Goal: Information Seeking & Learning: Find specific page/section

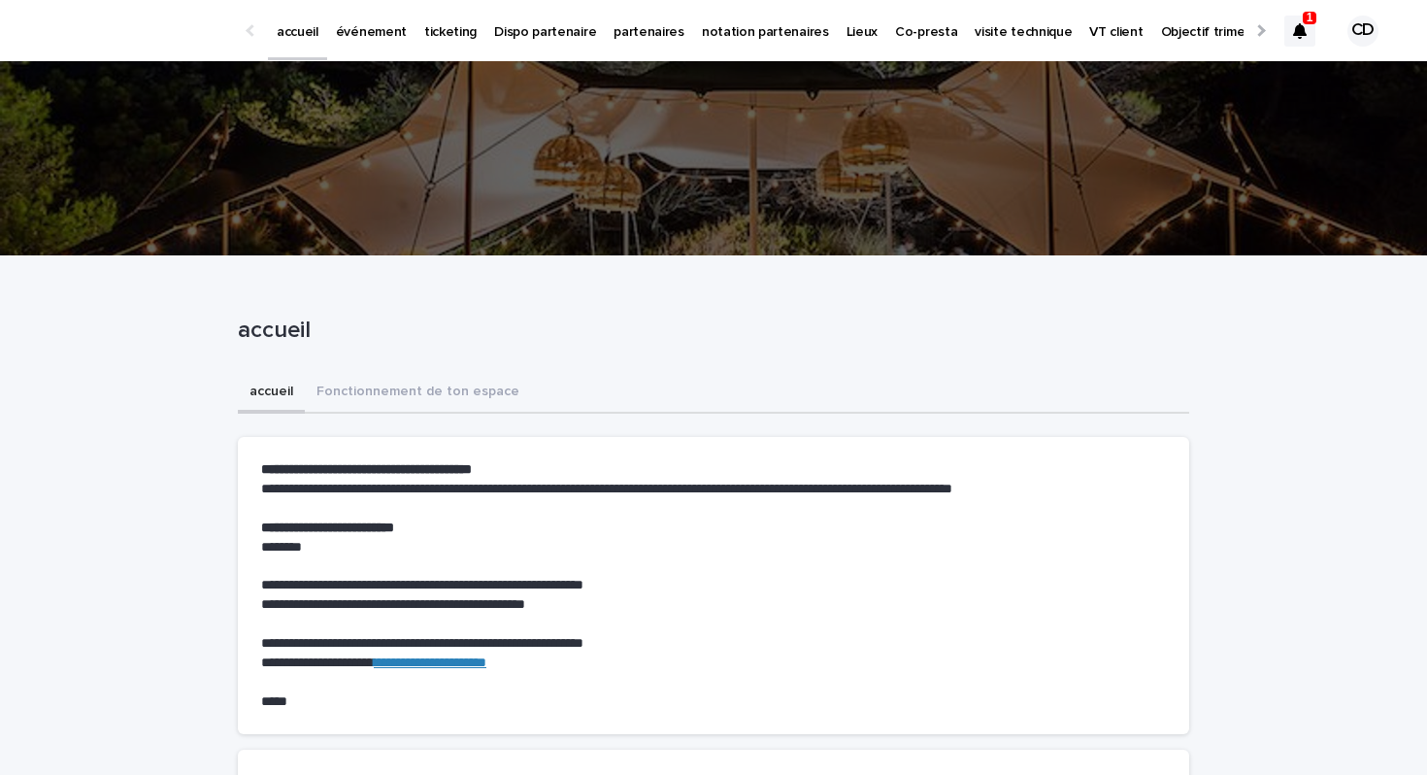
click at [1293, 24] on icon at bounding box center [1300, 31] width 14 height 16
click at [373, 30] on p "événement" at bounding box center [371, 20] width 71 height 41
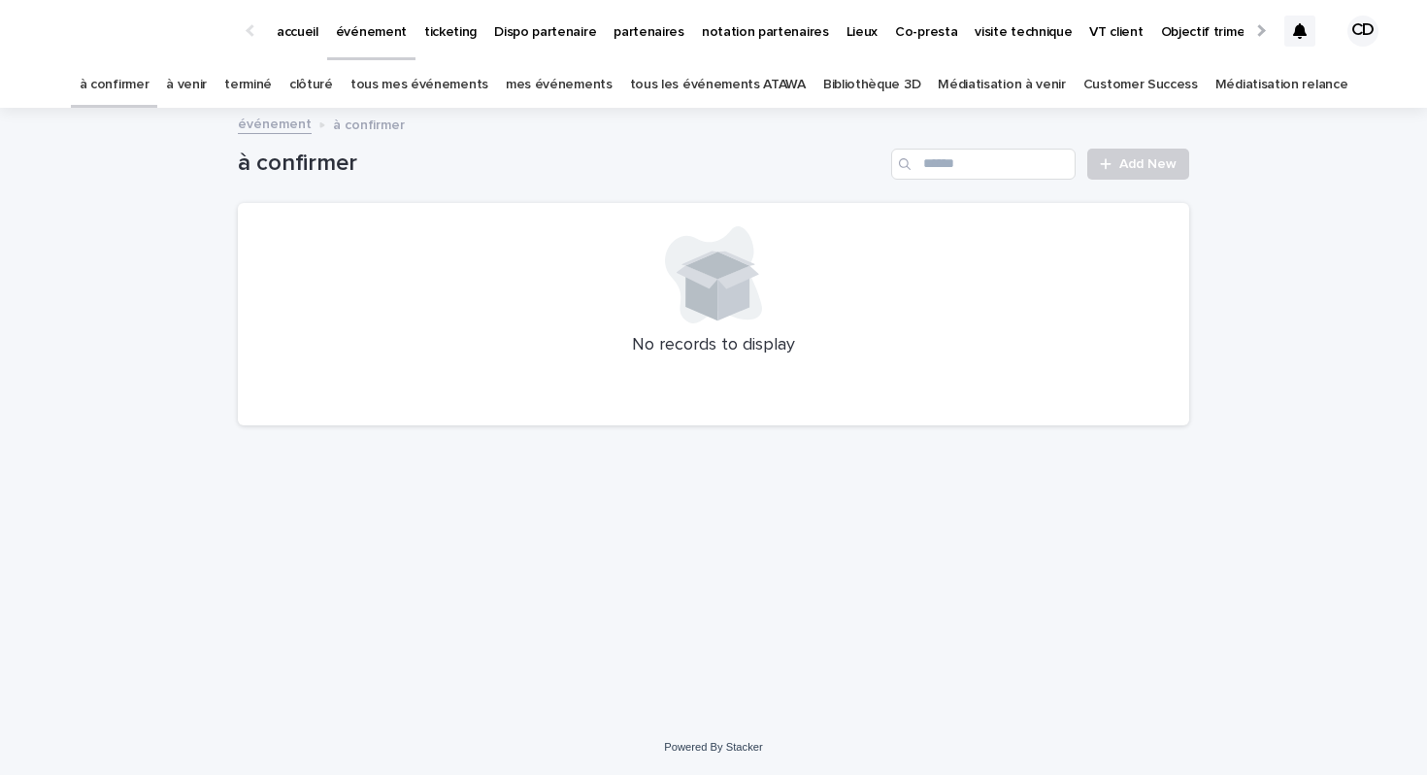
click at [874, 91] on link "Bibliothèque 3D" at bounding box center [871, 85] width 97 height 46
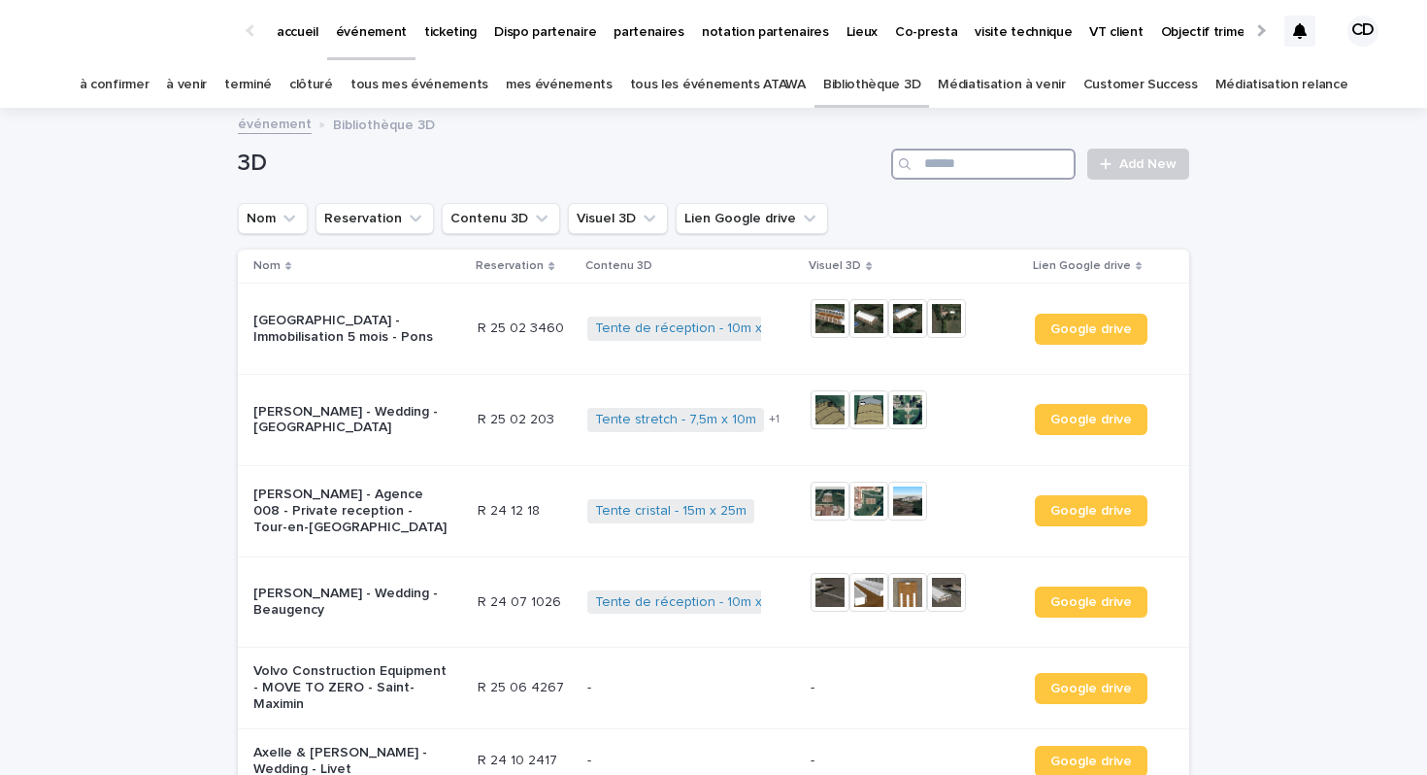
click at [979, 167] on input "Search" at bounding box center [983, 164] width 184 height 31
click at [611, 221] on button "Visuel 3D" at bounding box center [618, 218] width 100 height 31
click at [640, 226] on icon "Visuel 3D" at bounding box center [649, 218] width 19 height 19
click at [637, 261] on div "is empty" at bounding box center [680, 265] width 215 height 20
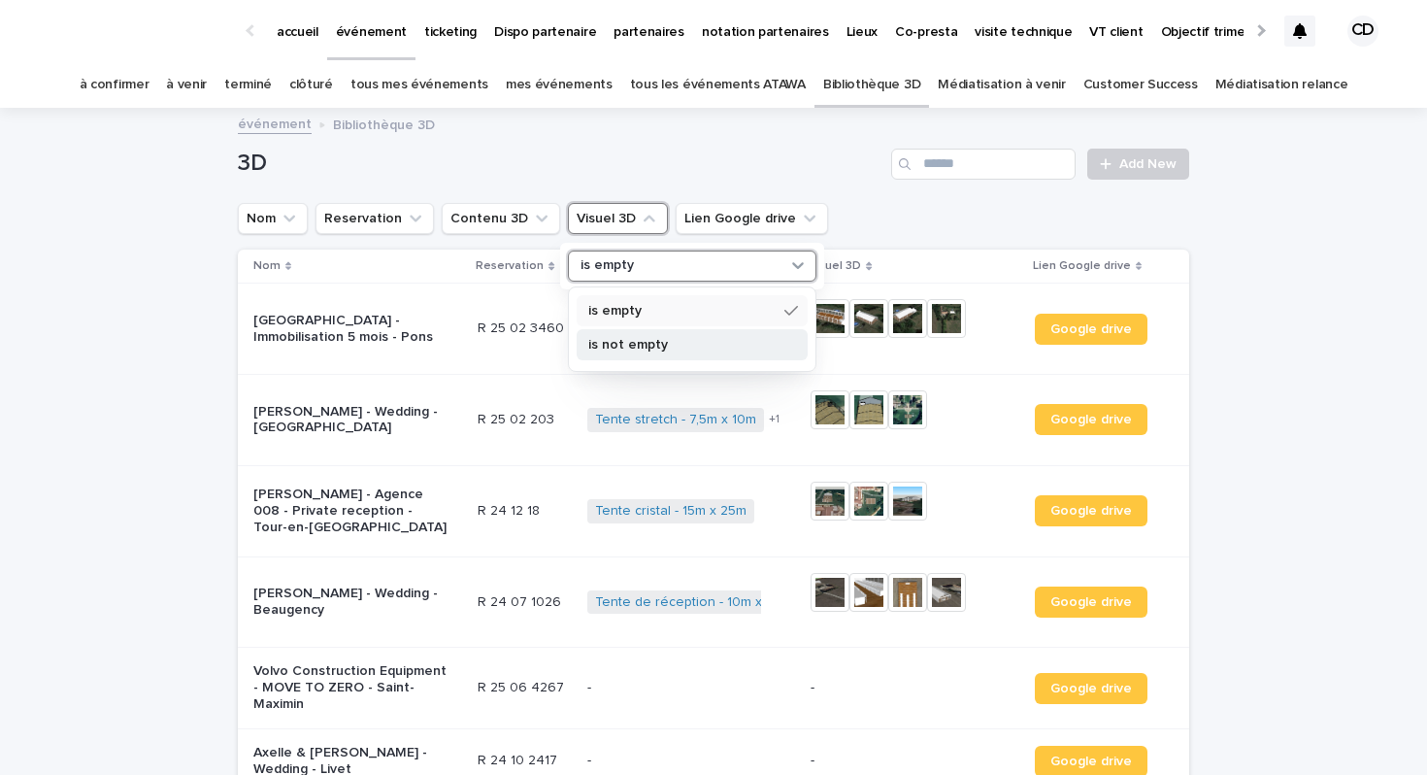
click at [640, 340] on p "is not empty" at bounding box center [682, 345] width 188 height 14
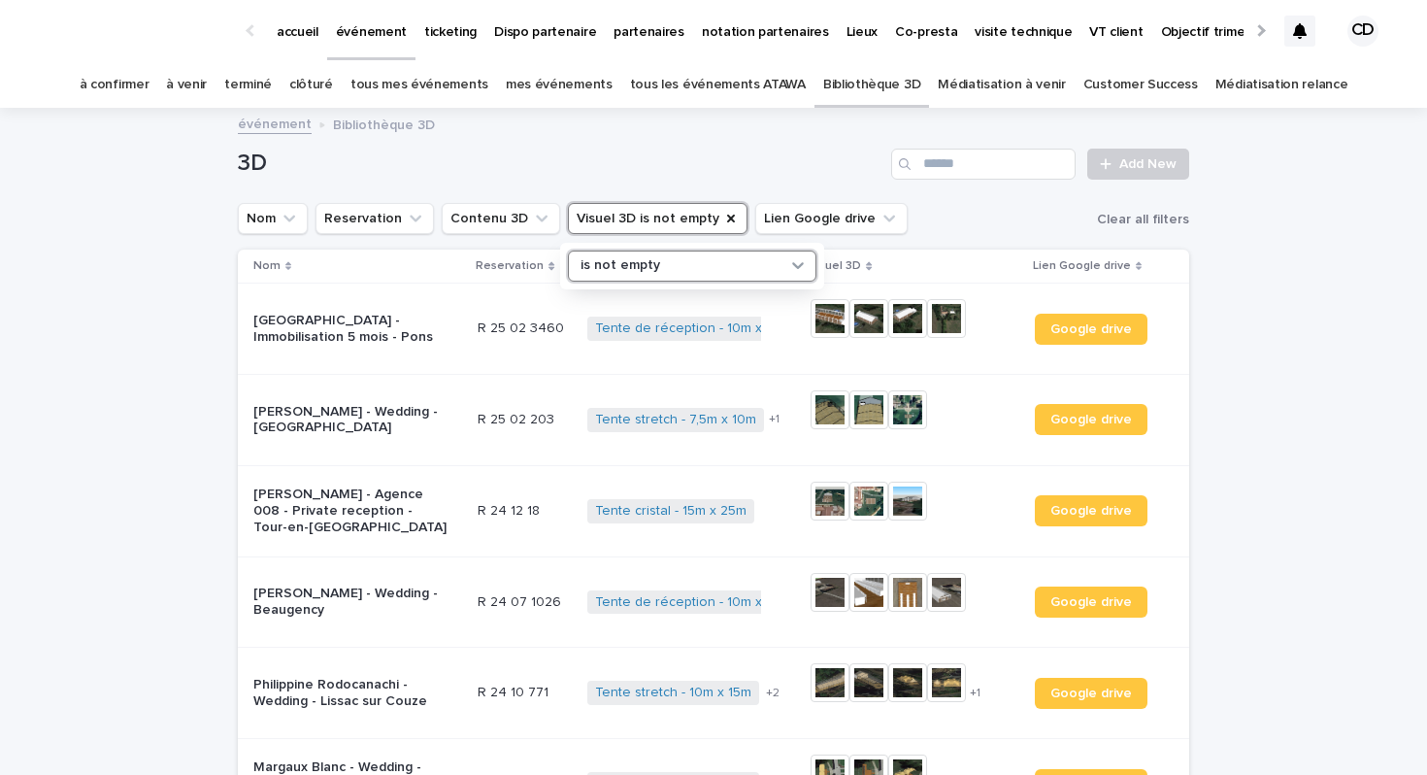
click at [657, 221] on button "Visuel 3D is not empty" at bounding box center [658, 218] width 180 height 31
click at [505, 224] on button "Contenu 3D" at bounding box center [501, 218] width 118 height 31
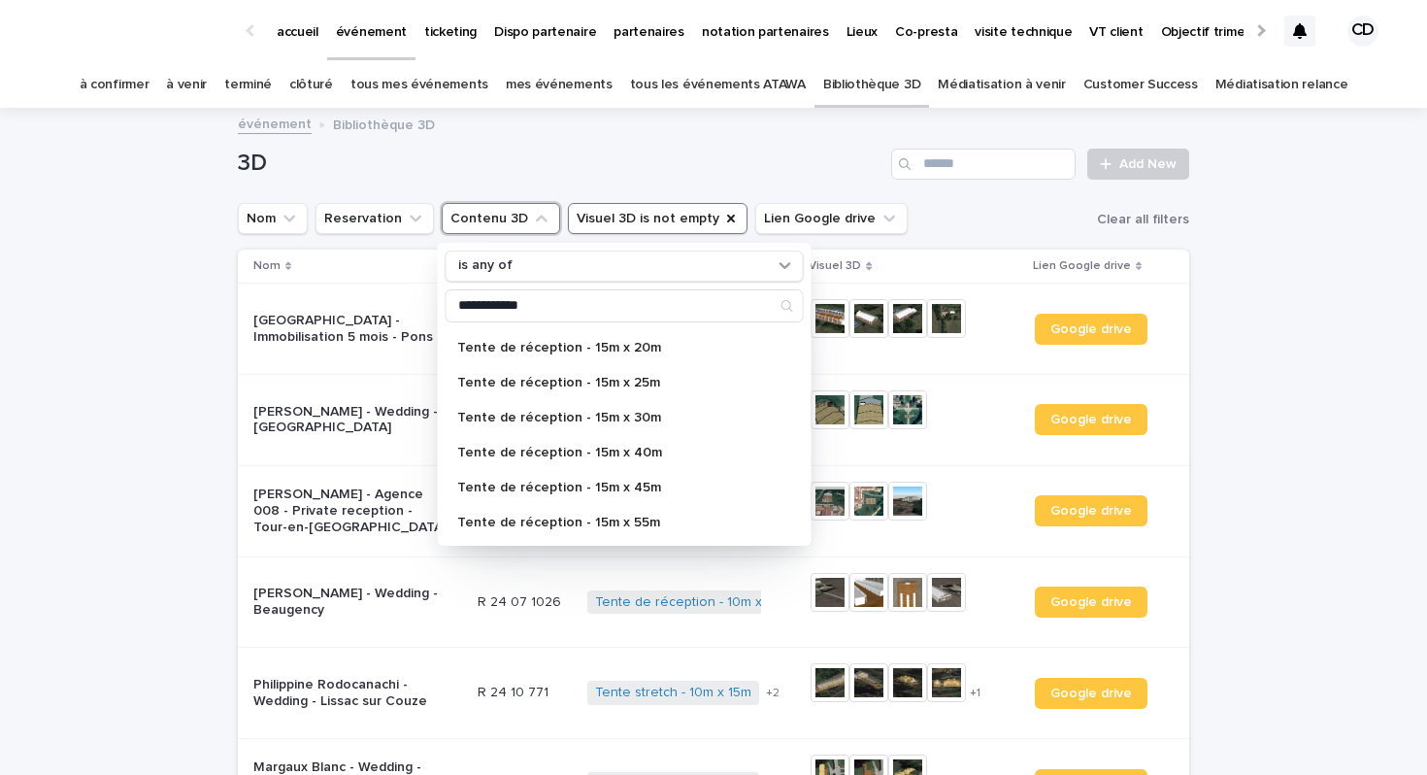
scroll to position [628, 0]
type input "**********"
click at [621, 382] on p "Tente de réception - 15m x 25m" at bounding box center [615, 380] width 316 height 14
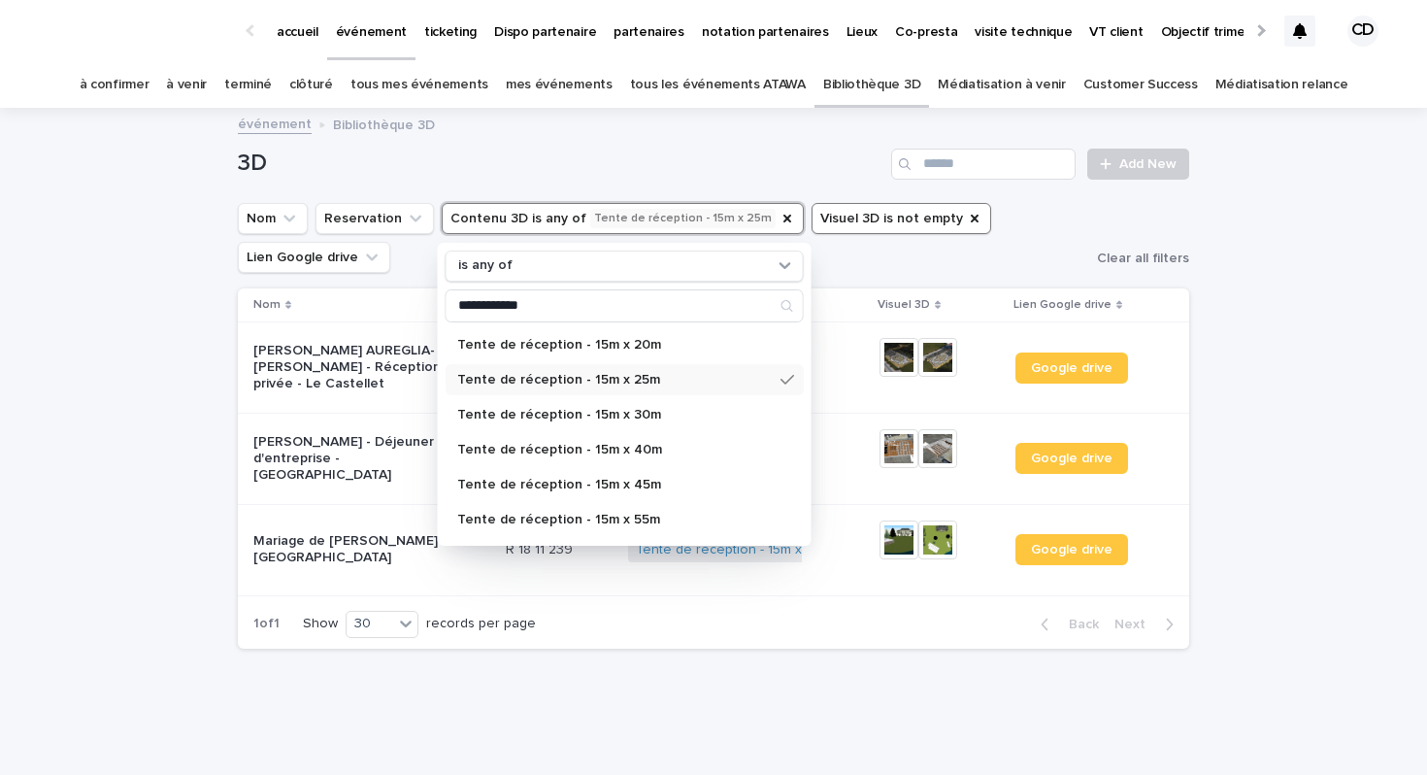
click at [800, 294] on th "Contenu 3D" at bounding box center [745, 305] width 251 height 34
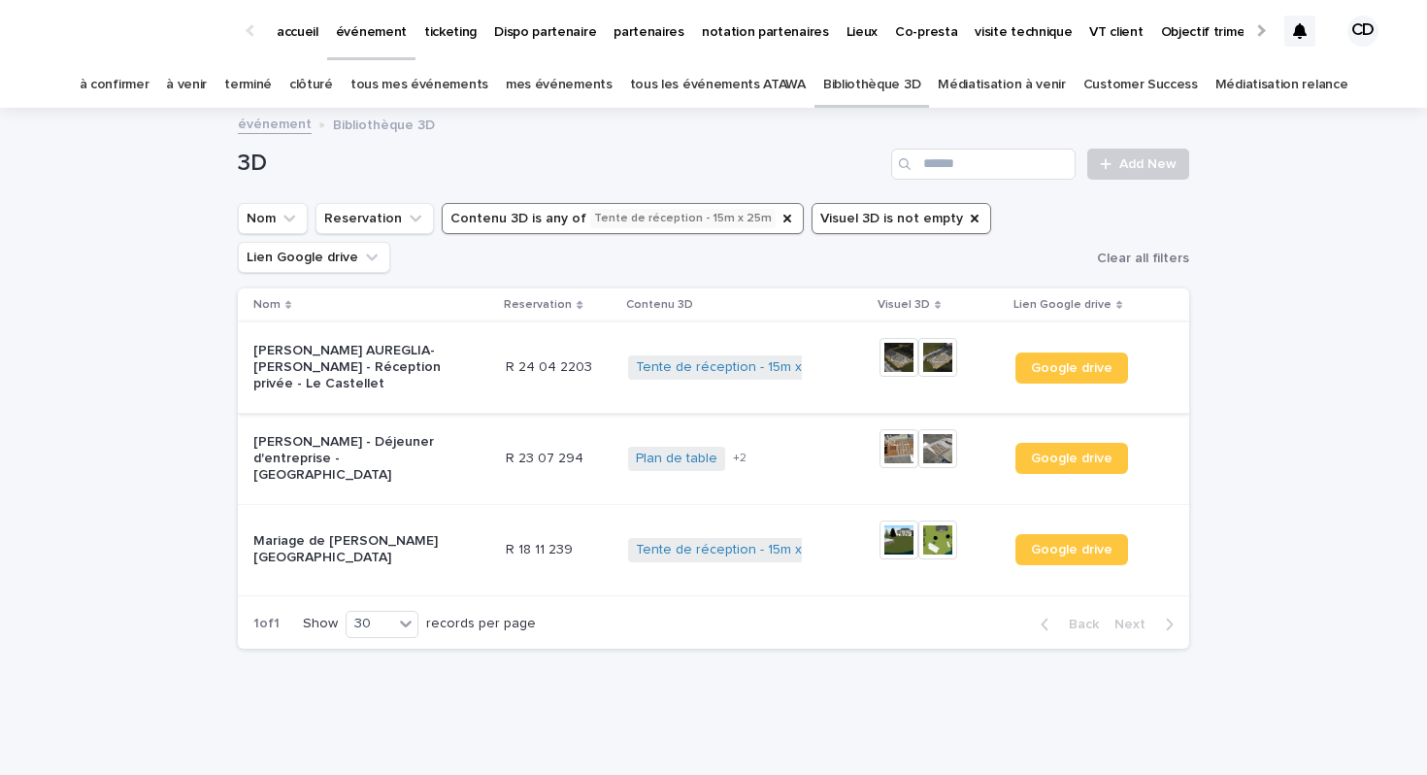
click at [904, 360] on img at bounding box center [899, 357] width 39 height 39
